Goal: Find specific page/section: Find specific page/section

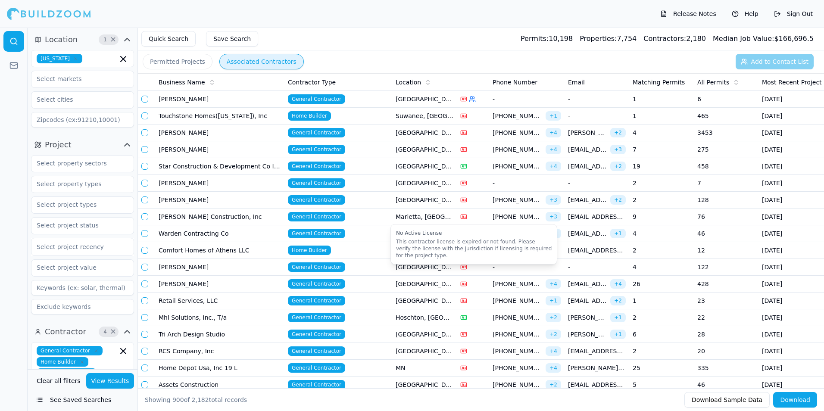
scroll to position [8551, 0]
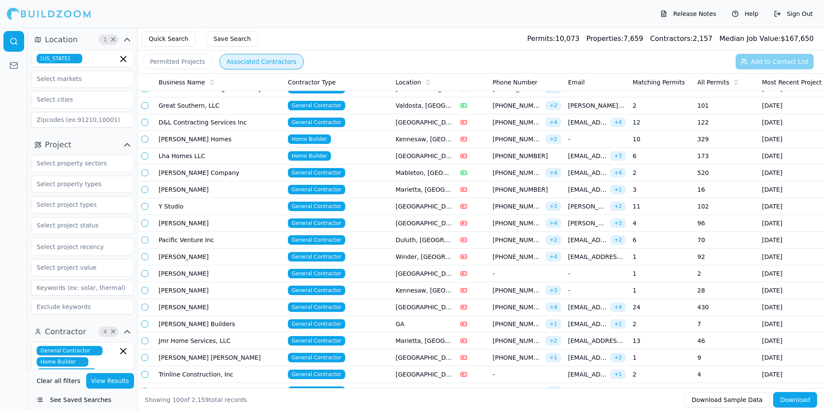
scroll to position [776, 0]
